Goal: Transaction & Acquisition: Purchase product/service

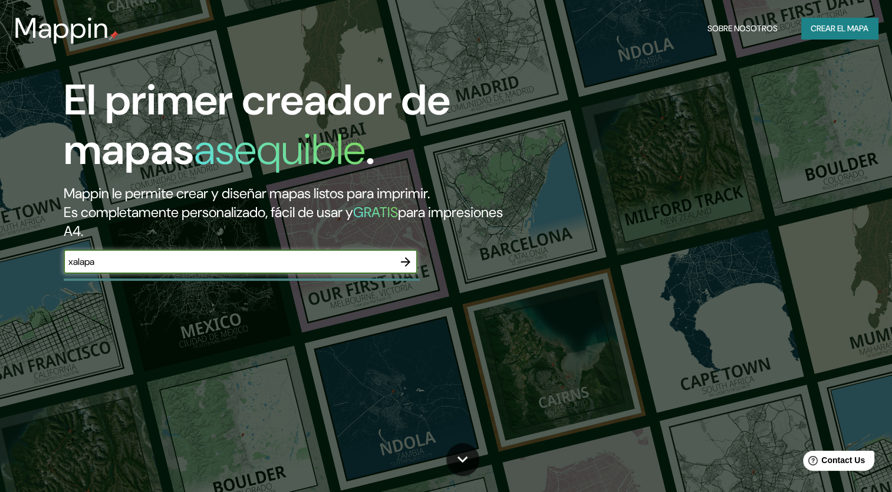
type input "xalapa"
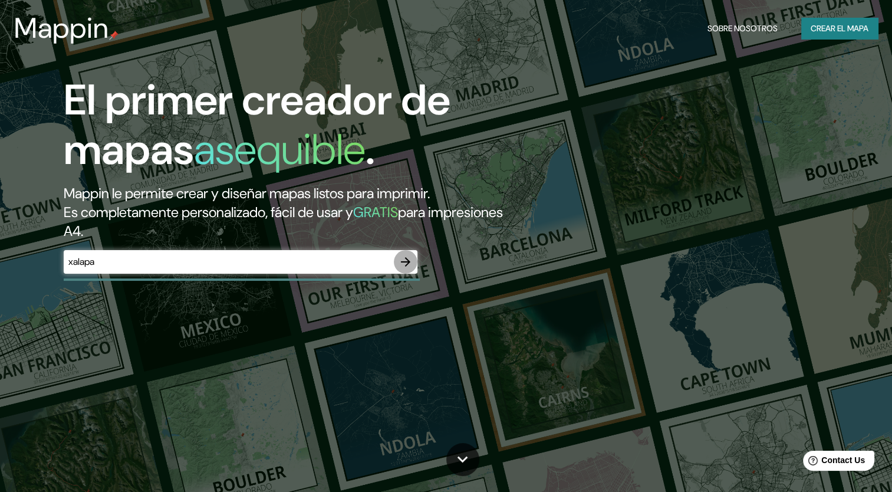
click at [406, 263] on icon "button" at bounding box center [405, 262] width 14 height 14
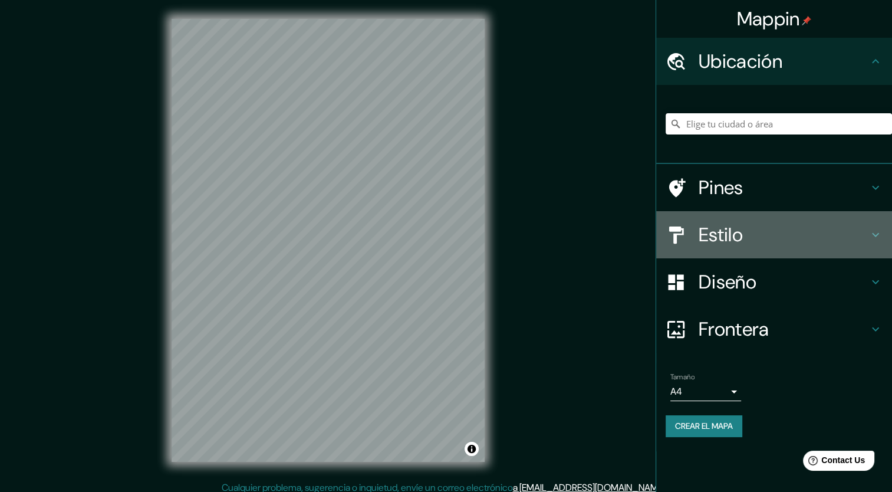
click at [729, 239] on h4 "Estilo" at bounding box center [784, 235] width 170 height 24
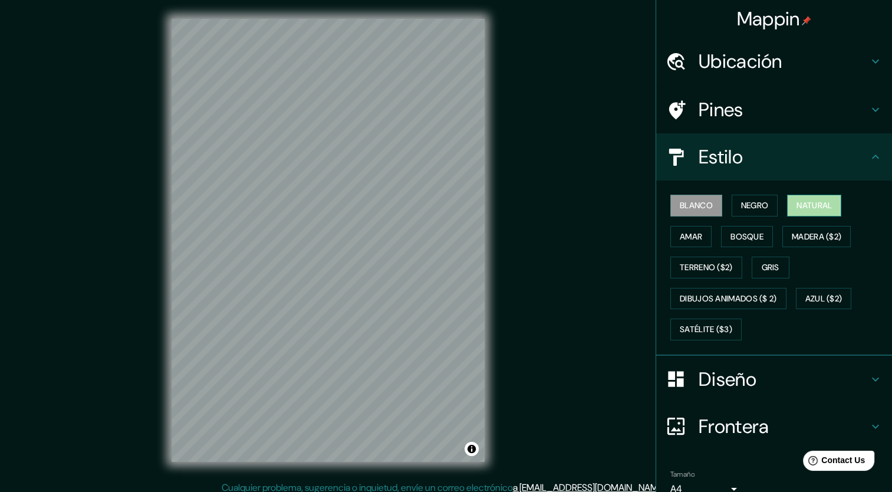
click at [787, 215] on button "Natural" at bounding box center [814, 206] width 54 height 22
click at [730, 234] on font "Bosque" at bounding box center [746, 236] width 33 height 15
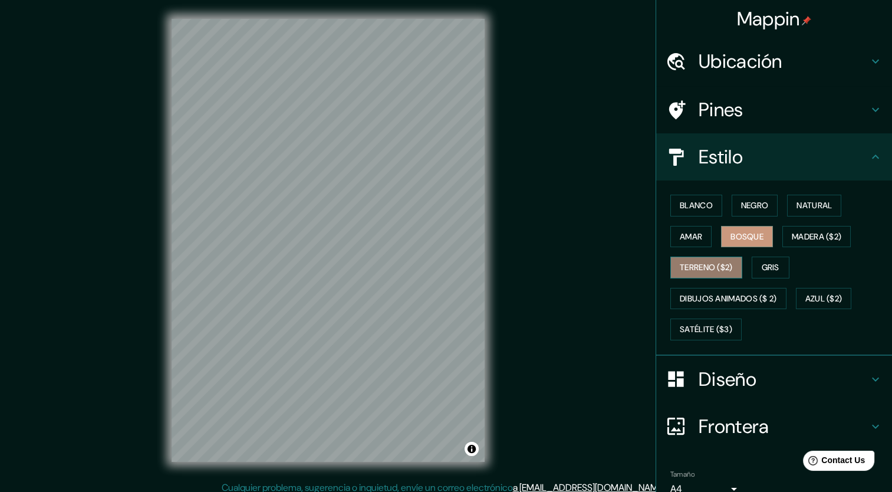
click at [700, 260] on font "Terreno ($2)" at bounding box center [706, 267] width 53 height 15
click at [762, 265] on font "Gris" at bounding box center [771, 267] width 18 height 15
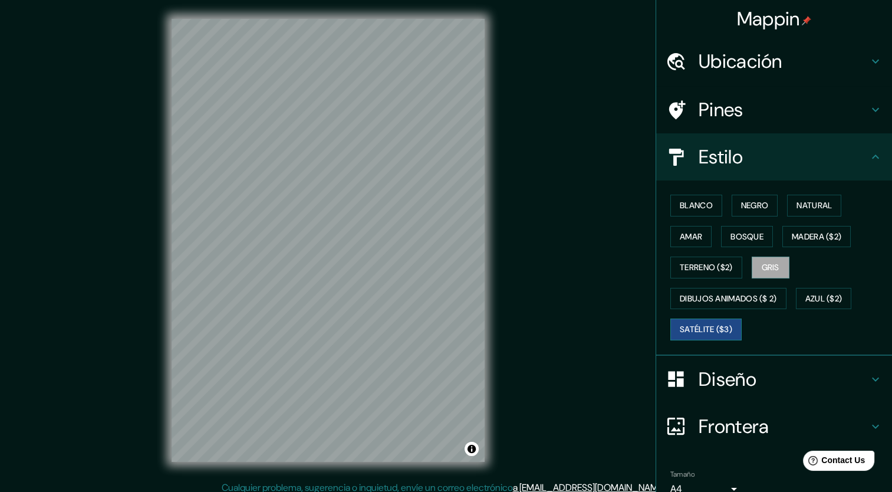
click at [713, 331] on font "Satélite ($3)" at bounding box center [706, 329] width 52 height 15
click at [818, 201] on font "Natural" at bounding box center [813, 205] width 35 height 15
click at [792, 60] on h4 "Ubicación" at bounding box center [784, 62] width 170 height 24
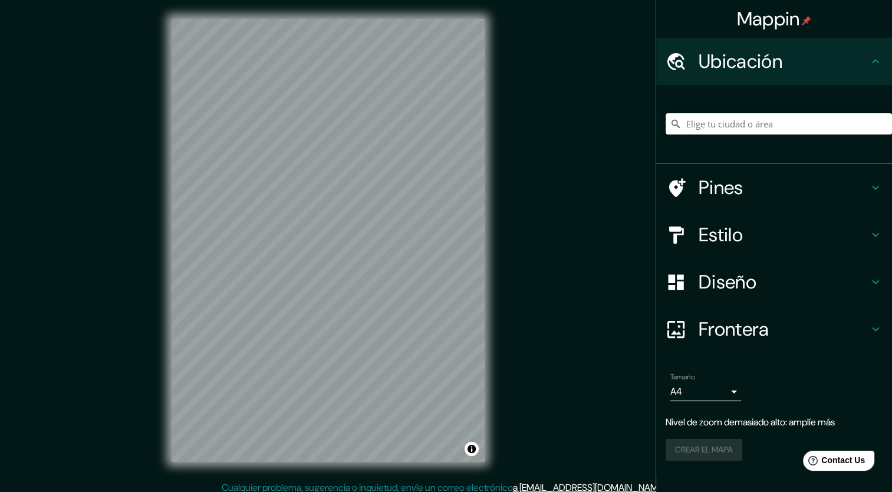
click at [778, 126] on input "Elige tu ciudad o área" at bounding box center [779, 123] width 226 height 21
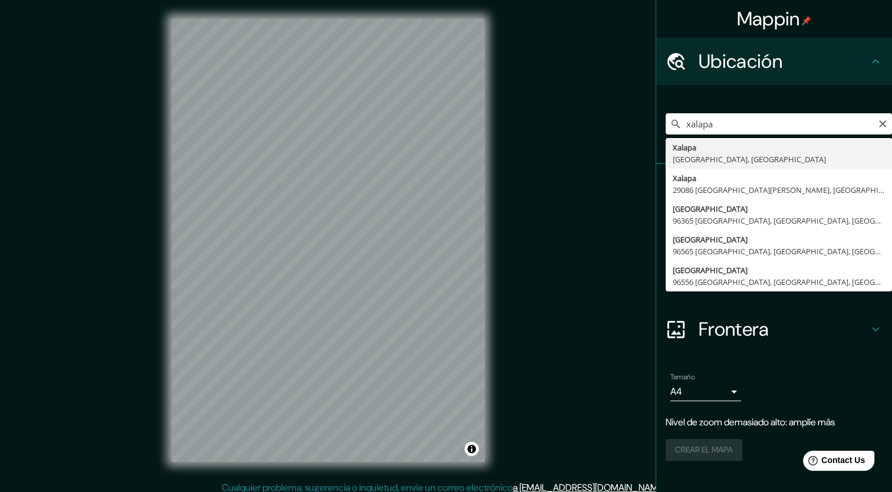
type input "[GEOGRAPHIC_DATA], [GEOGRAPHIC_DATA], [GEOGRAPHIC_DATA]"
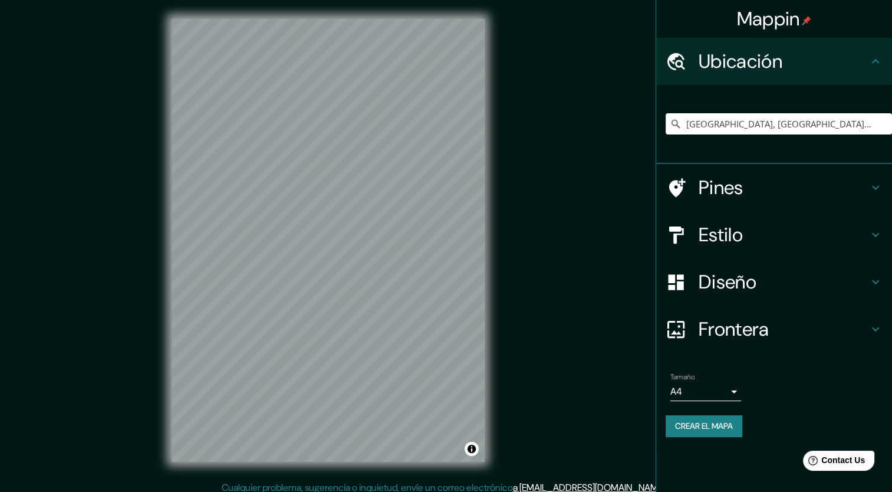
click at [727, 238] on h4 "Estilo" at bounding box center [784, 235] width 170 height 24
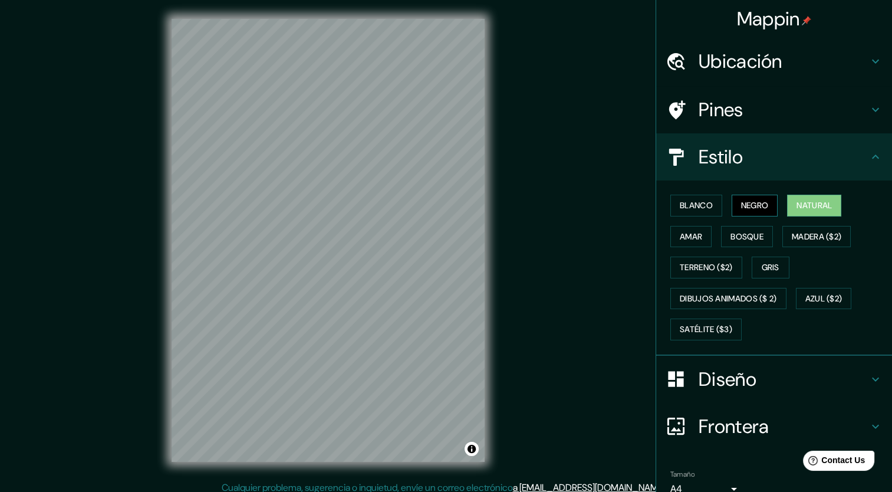
click at [747, 206] on font "Negro" at bounding box center [755, 205] width 28 height 15
click at [705, 210] on button "Blanco" at bounding box center [696, 206] width 52 height 22
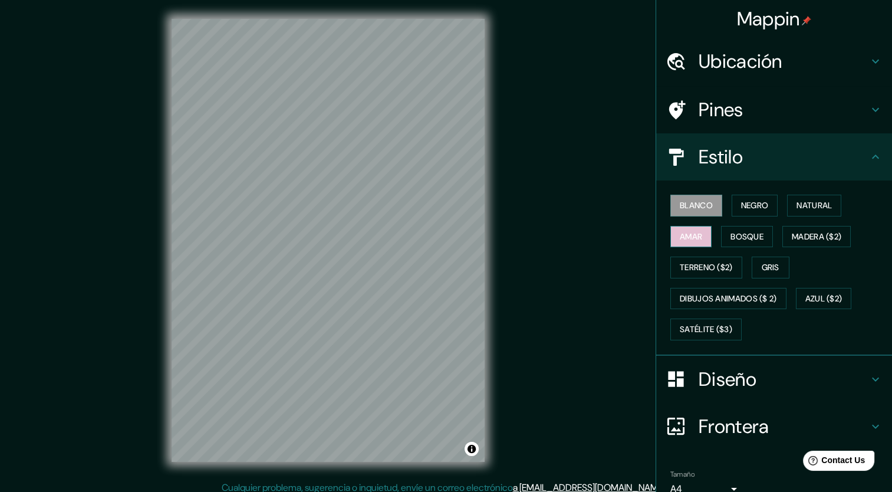
click at [693, 239] on font "Amar" at bounding box center [691, 236] width 22 height 15
click at [773, 261] on font "Gris" at bounding box center [771, 267] width 18 height 15
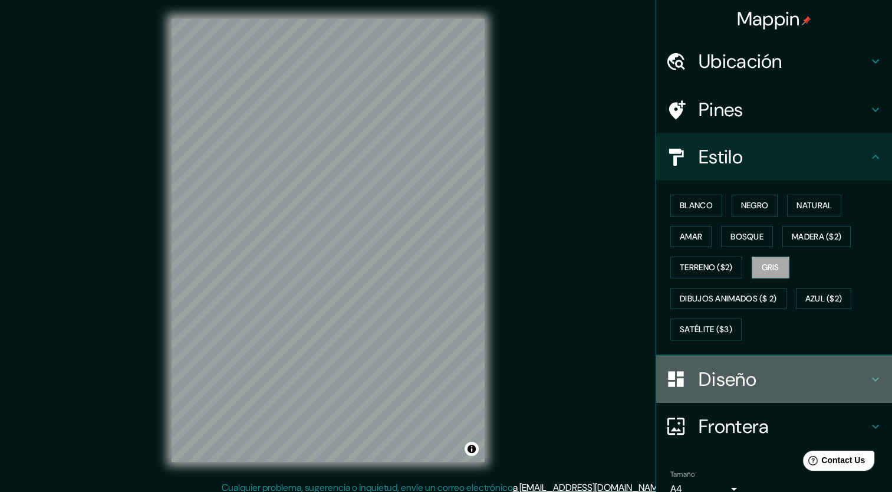
click at [766, 386] on h4 "Diseño" at bounding box center [784, 379] width 170 height 24
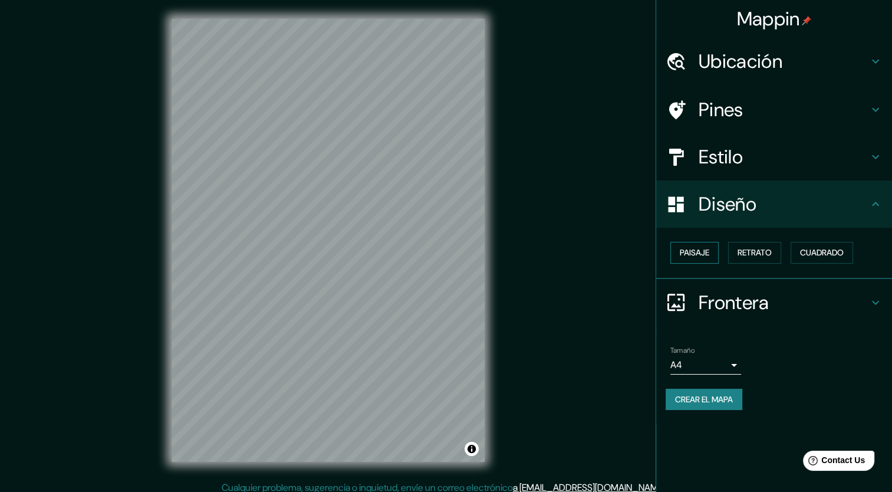
click at [705, 248] on font "Paisaje" at bounding box center [694, 252] width 29 height 15
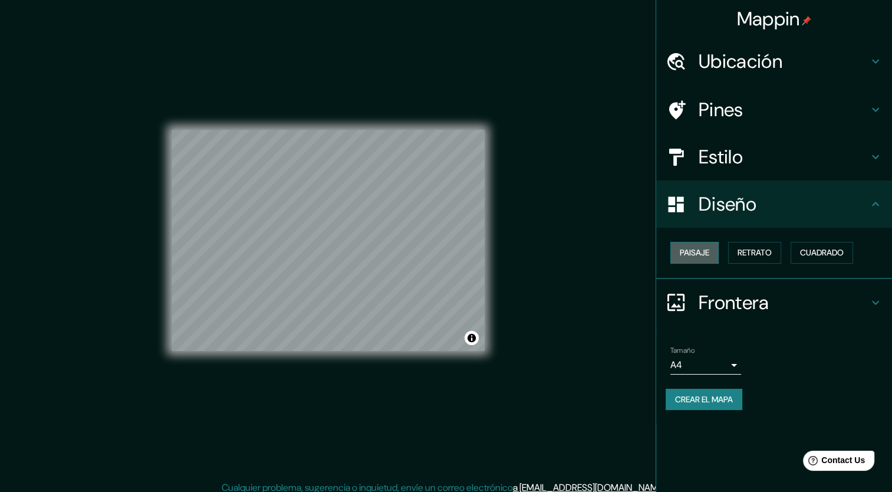
click at [709, 258] on font "Paisaje" at bounding box center [694, 252] width 29 height 15
click at [759, 253] on font "Retrato" at bounding box center [754, 252] width 34 height 15
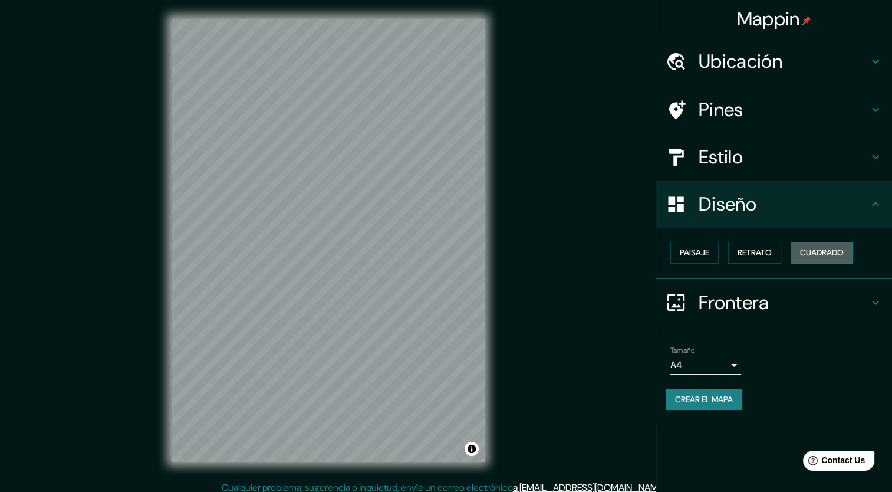
click at [813, 251] on font "Cuadrado" at bounding box center [822, 252] width 44 height 15
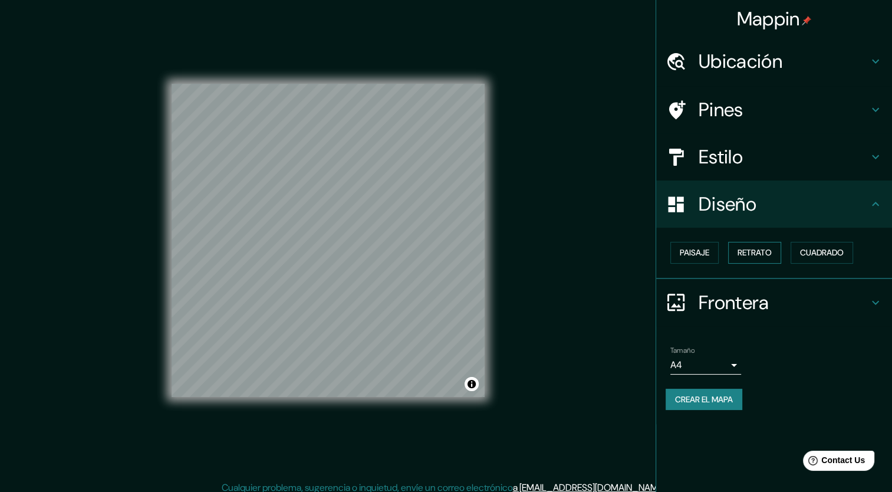
click at [761, 252] on font "Retrato" at bounding box center [754, 252] width 34 height 15
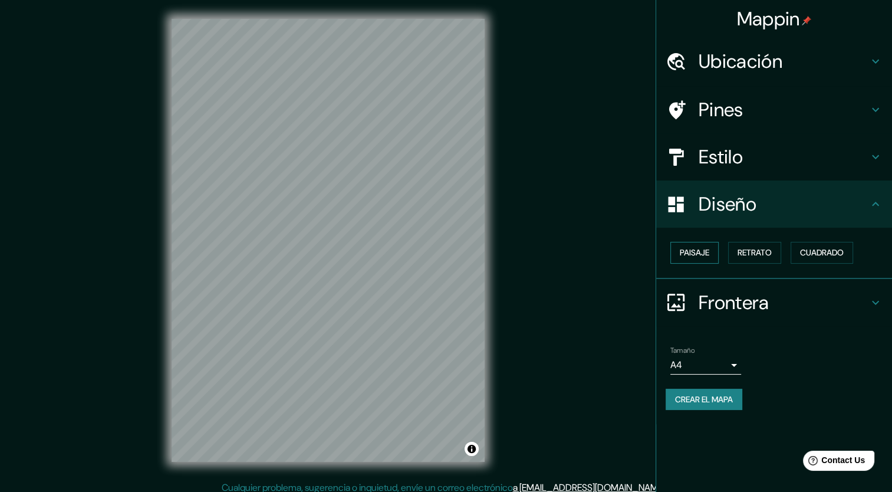
click at [694, 253] on font "Paisaje" at bounding box center [694, 252] width 29 height 15
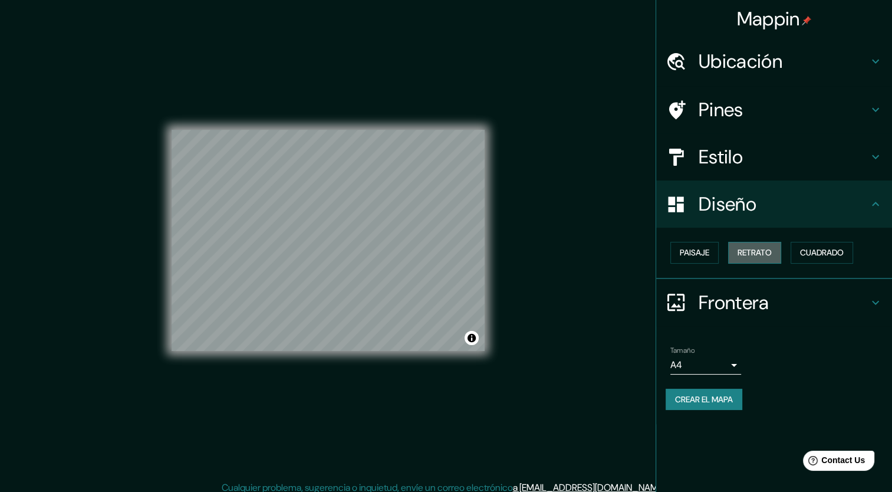
click at [745, 249] on font "Retrato" at bounding box center [754, 252] width 34 height 15
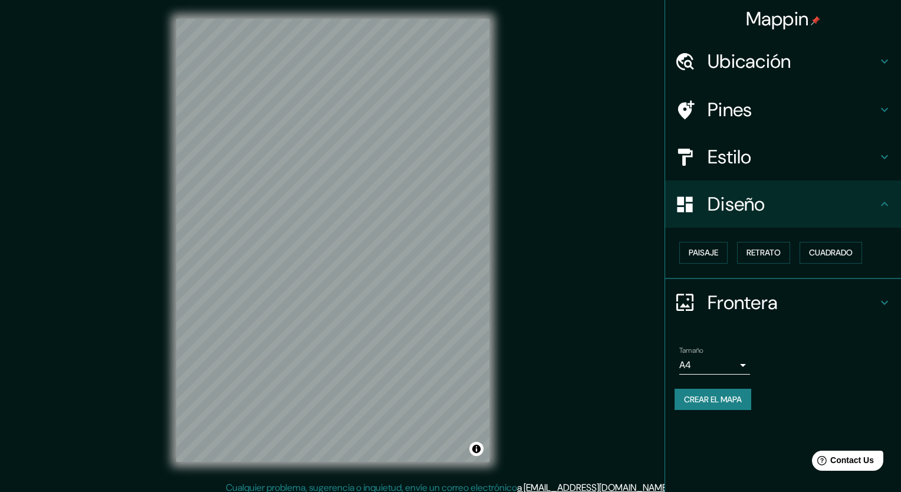
click at [702, 361] on body "Mappin Ubicación Xalapa, [GEOGRAPHIC_DATA], [GEOGRAPHIC_DATA] Pines Estilo Dise…" at bounding box center [450, 246] width 901 height 492
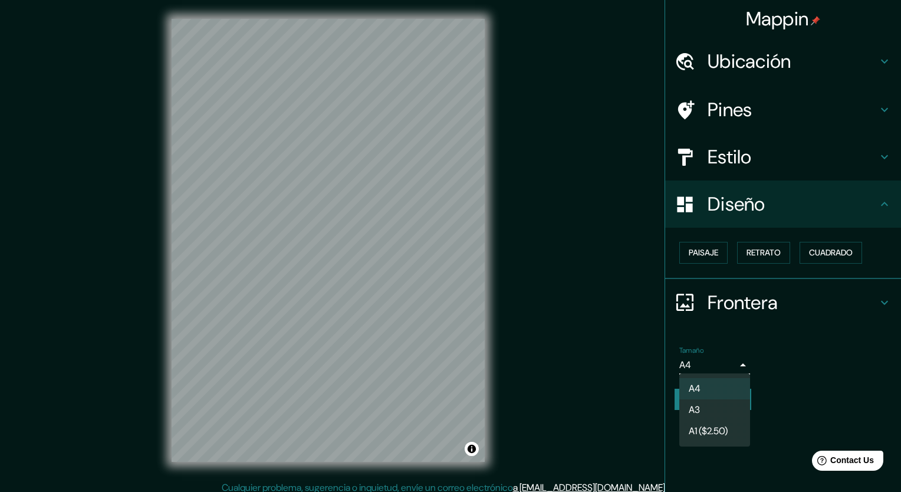
click at [773, 306] on div at bounding box center [450, 246] width 901 height 492
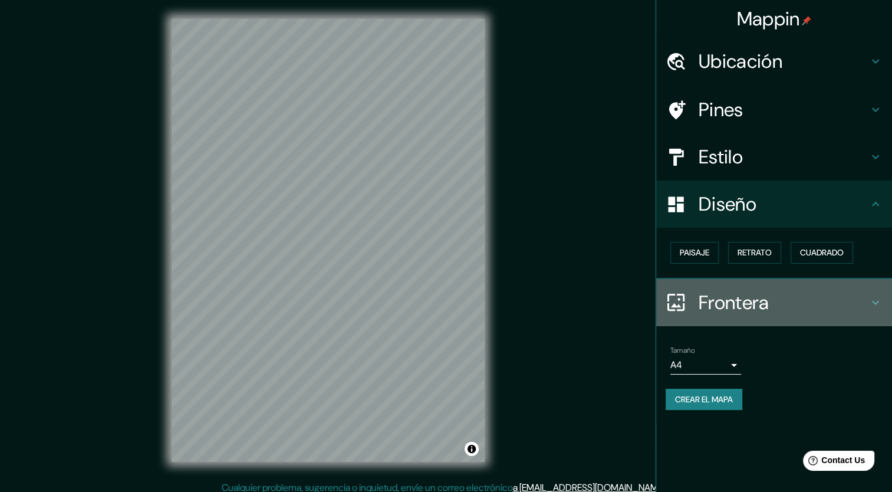
click at [773, 305] on h4 "Frontera" at bounding box center [784, 303] width 170 height 24
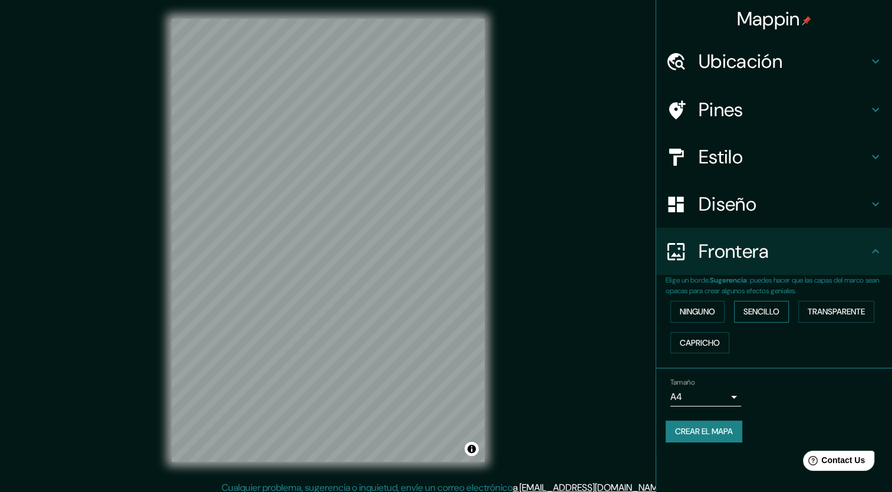
click at [766, 312] on font "Sencillo" at bounding box center [761, 311] width 36 height 15
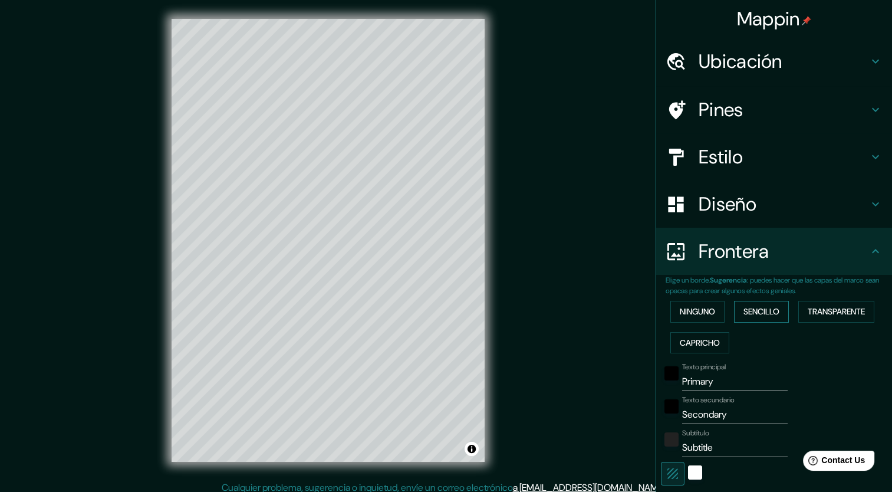
click at [766, 312] on font "Sencillo" at bounding box center [761, 311] width 36 height 15
type input "212"
type input "42"
click at [680, 304] on font "Ninguno" at bounding box center [697, 311] width 35 height 15
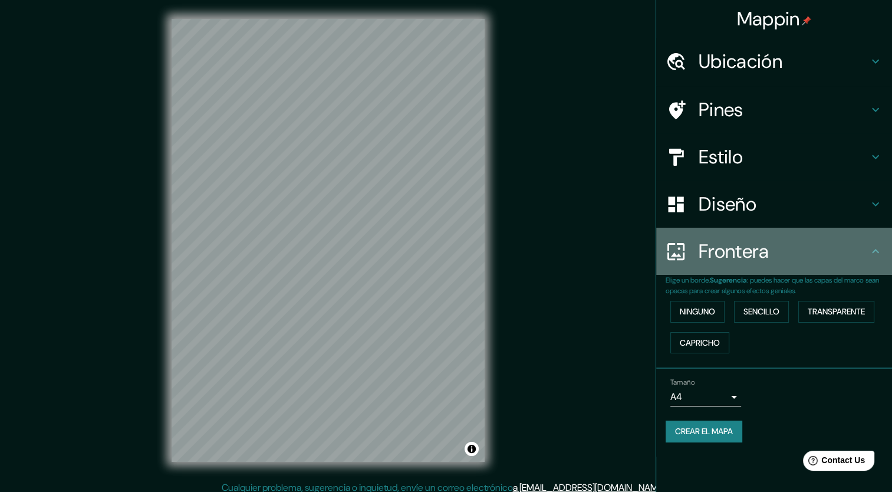
click at [867, 263] on div "Frontera" at bounding box center [774, 251] width 236 height 47
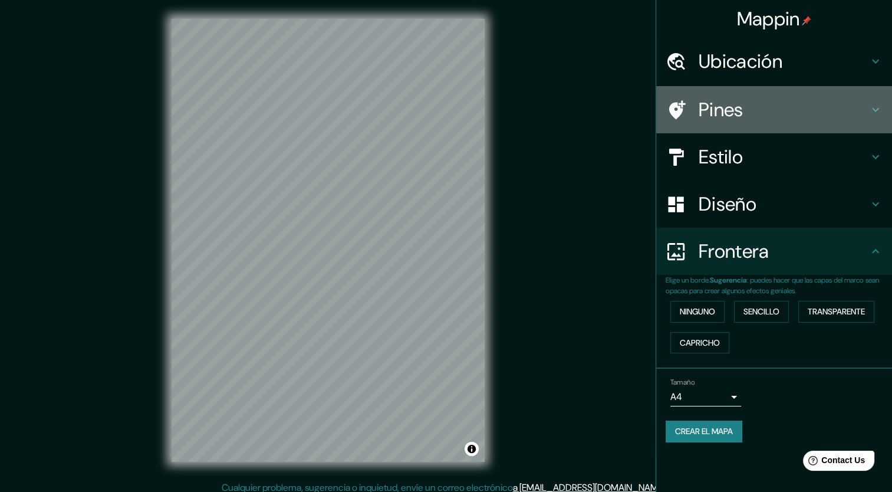
click at [771, 110] on h4 "Pines" at bounding box center [784, 110] width 170 height 24
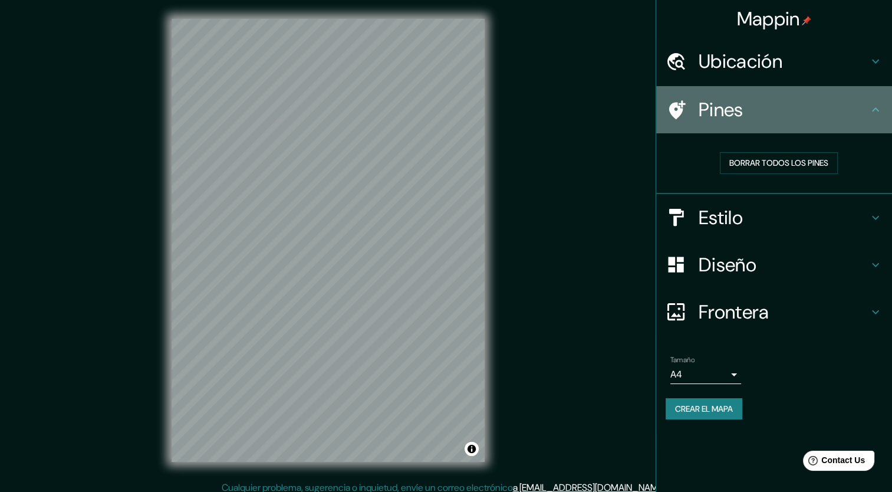
click at [771, 110] on h4 "Pines" at bounding box center [784, 110] width 170 height 24
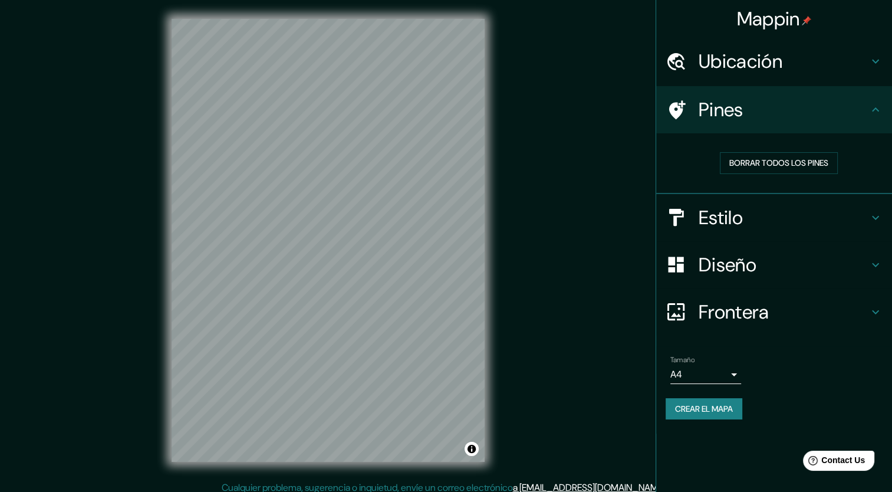
click at [731, 218] on h4 "Estilo" at bounding box center [784, 218] width 170 height 24
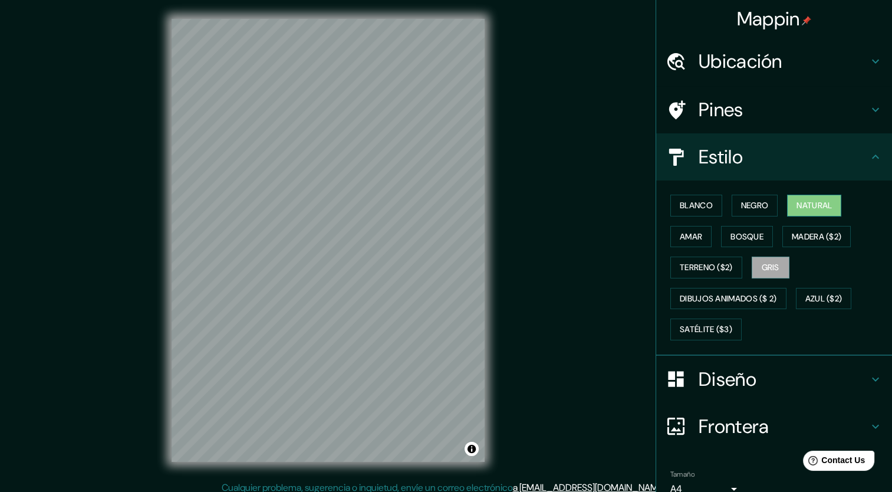
click at [808, 199] on font "Natural" at bounding box center [813, 205] width 35 height 15
